Goal: Information Seeking & Learning: Learn about a topic

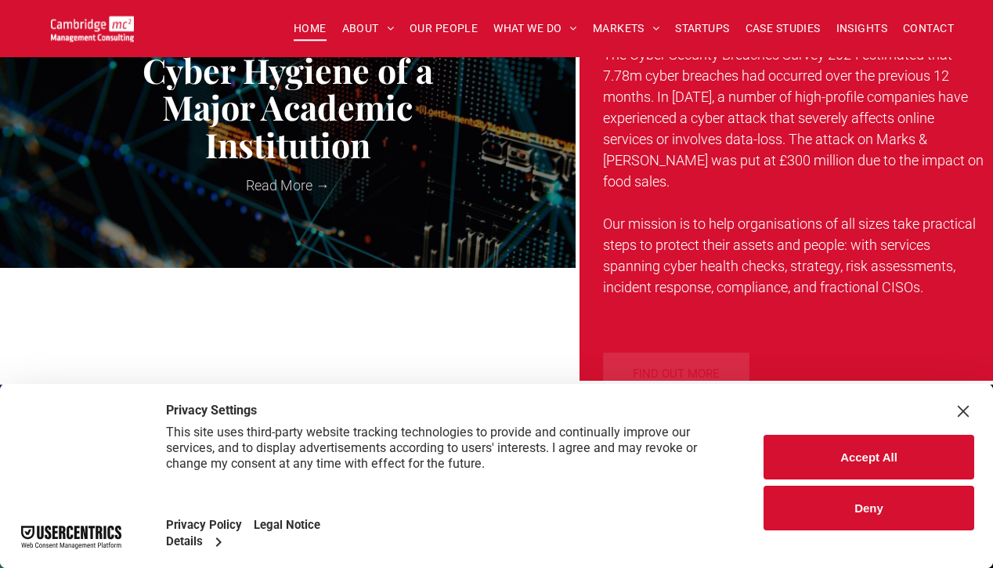
scroll to position [1169, 0]
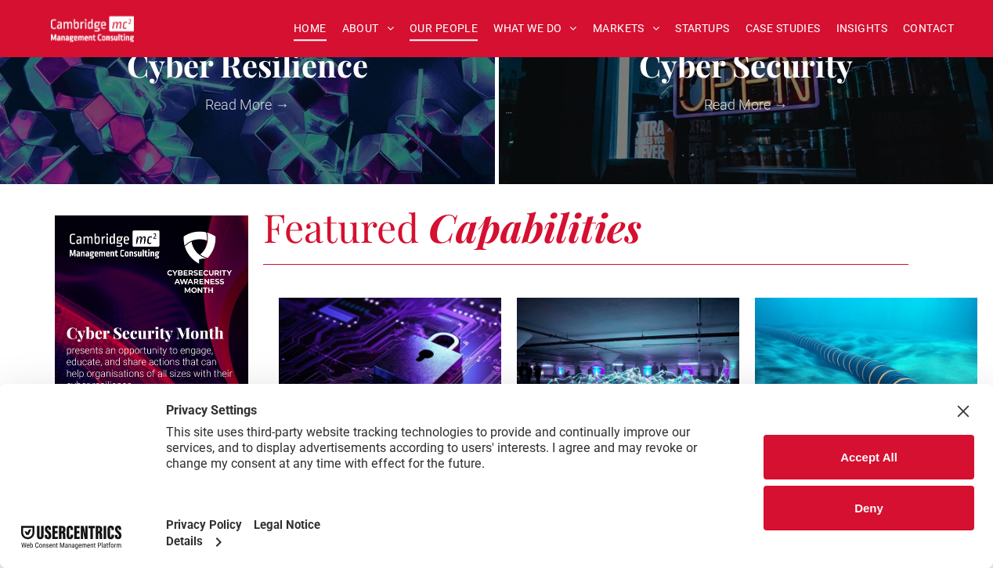
click at [452, 35] on span "OUR PEOPLE" at bounding box center [443, 28] width 68 height 24
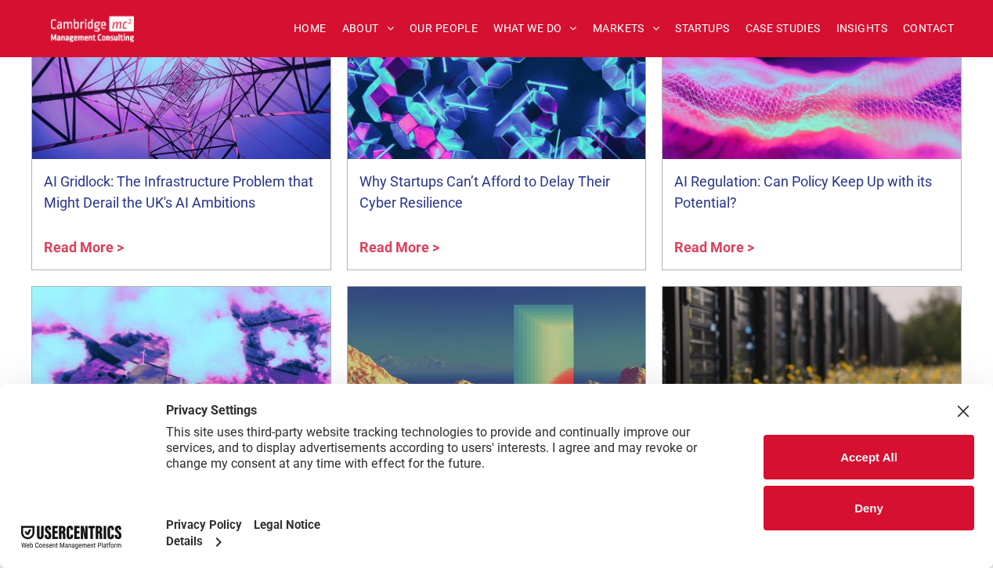
scroll to position [6312, 0]
